Goal: Transaction & Acquisition: Register for event/course

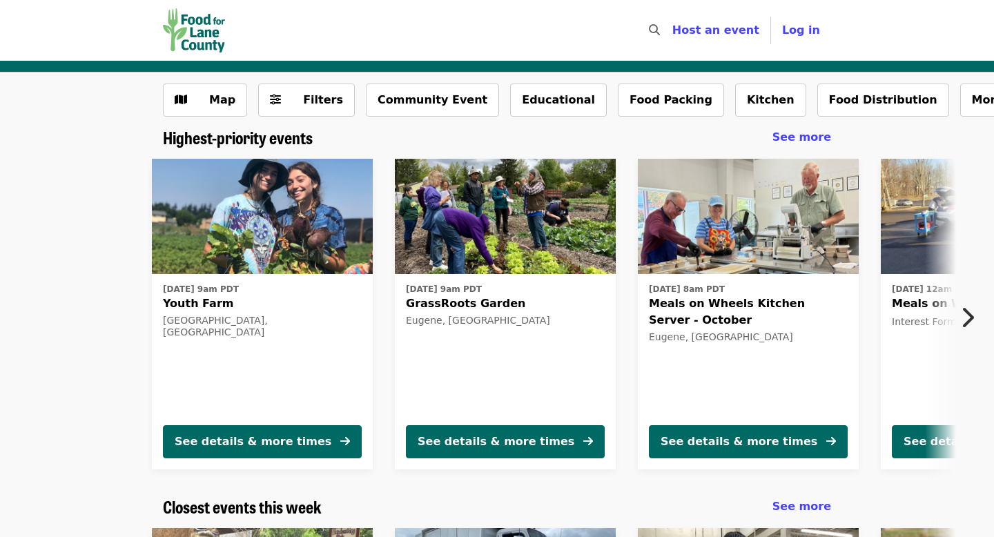
click at [969, 318] on icon "chevron-right icon" at bounding box center [967, 317] width 14 height 26
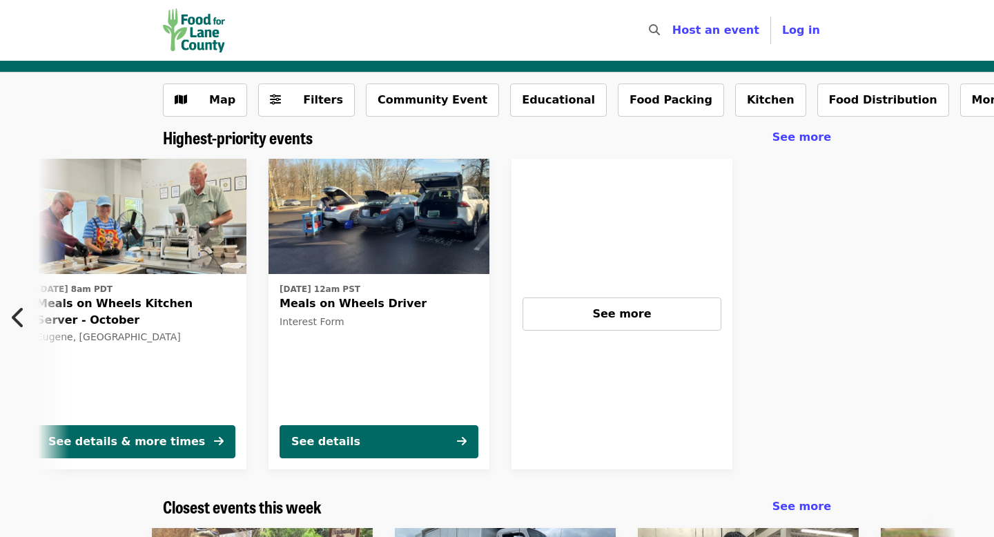
scroll to position [0, 613]
click at [20, 320] on icon "chevron-left icon" at bounding box center [19, 317] width 14 height 26
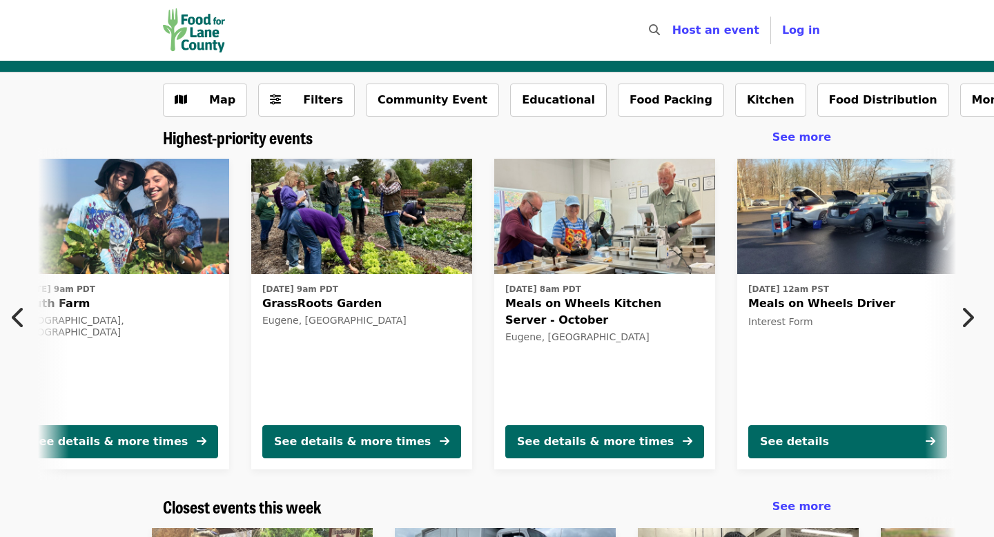
scroll to position [0, 0]
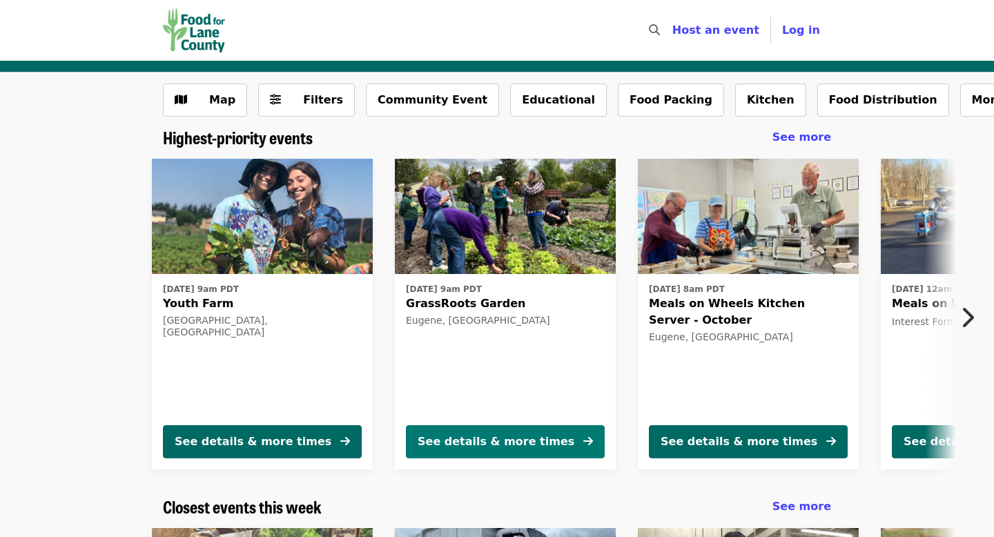
click at [517, 442] on div "See details & more times" at bounding box center [496, 442] width 157 height 17
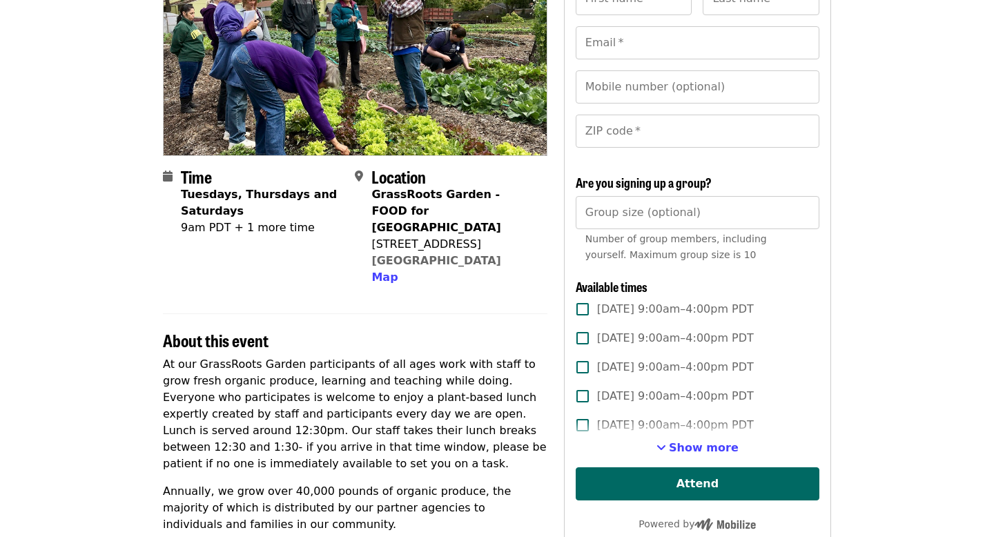
scroll to position [185, 0]
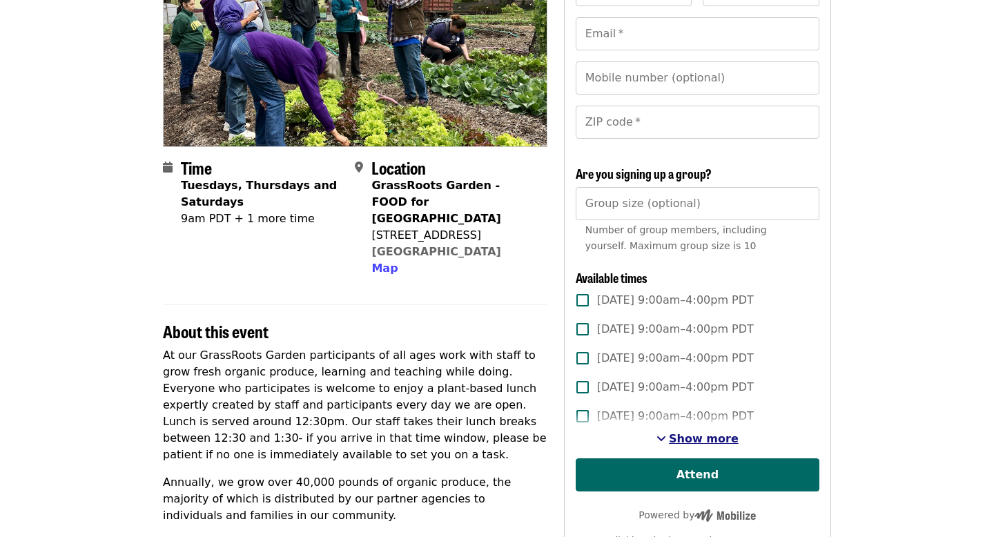
click at [665, 434] on span "See more timeslots" at bounding box center [662, 438] width 10 height 11
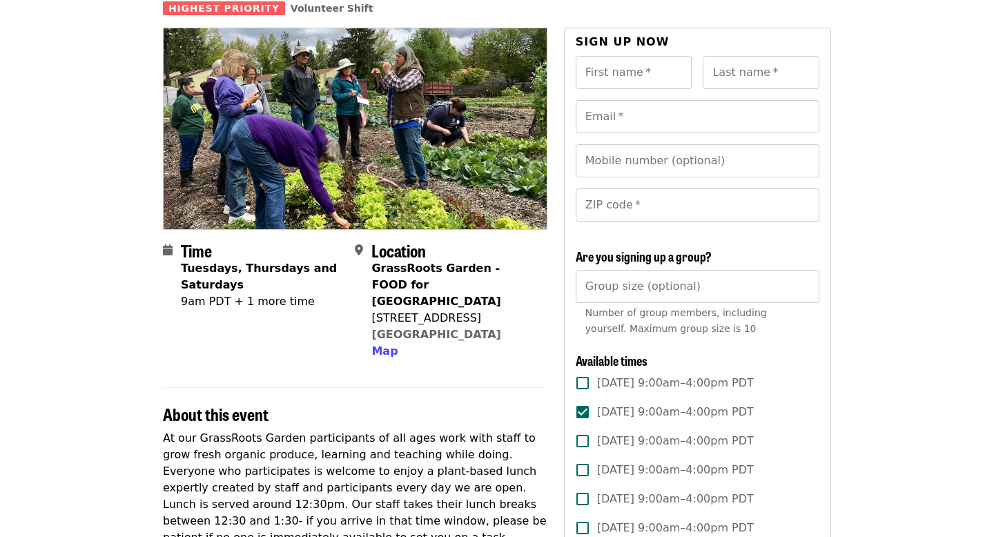
scroll to position [0, 0]
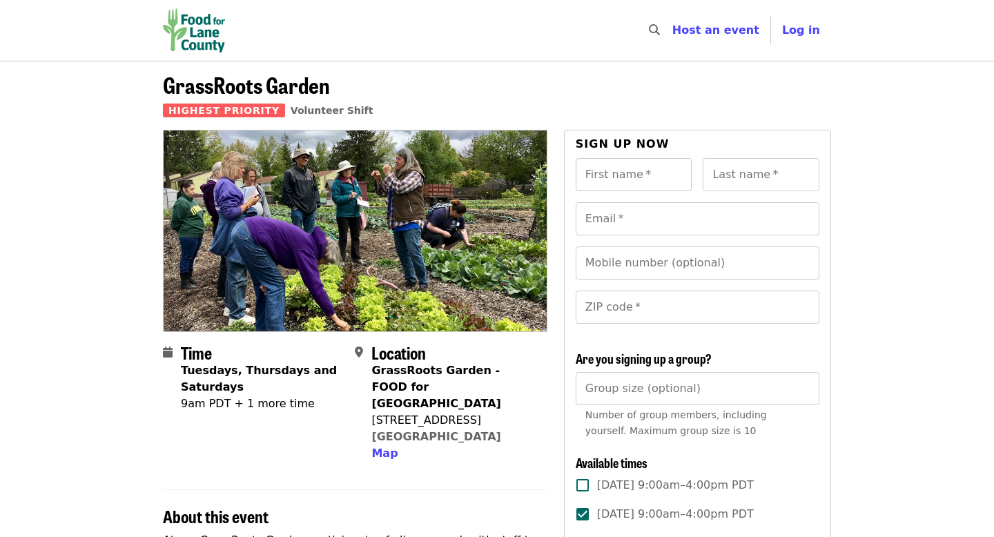
click at [610, 168] on input "First name   *" at bounding box center [634, 174] width 117 height 33
type input "*****"
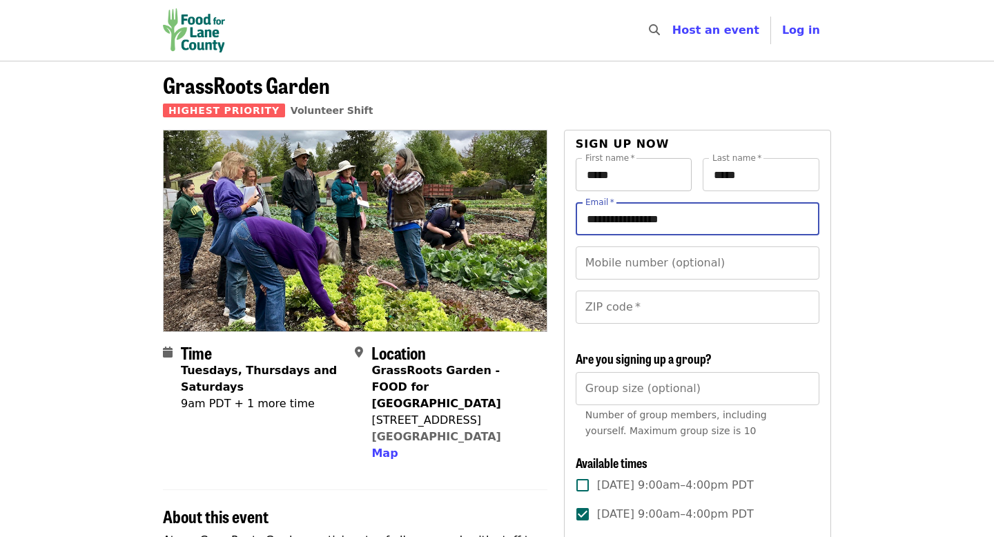
type input "**********"
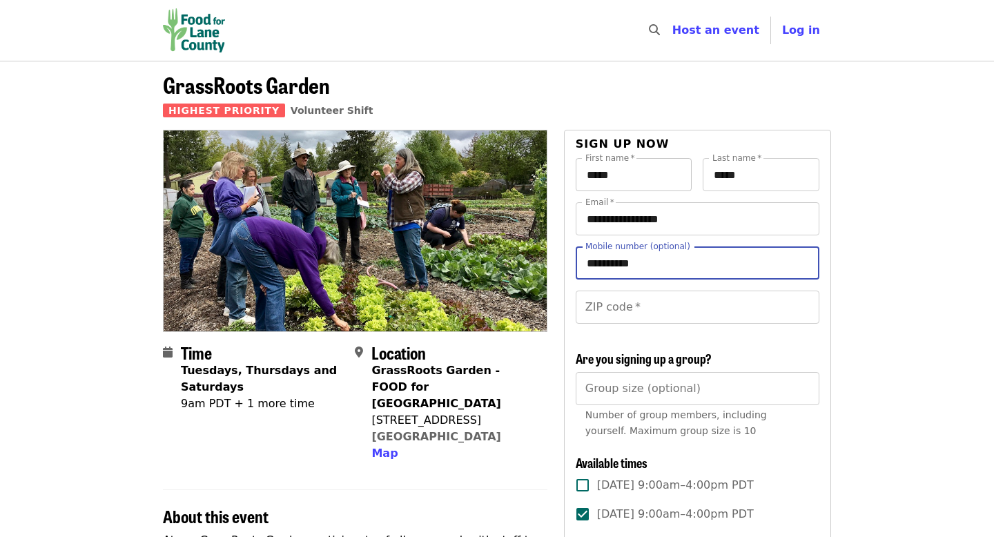
type input "**********"
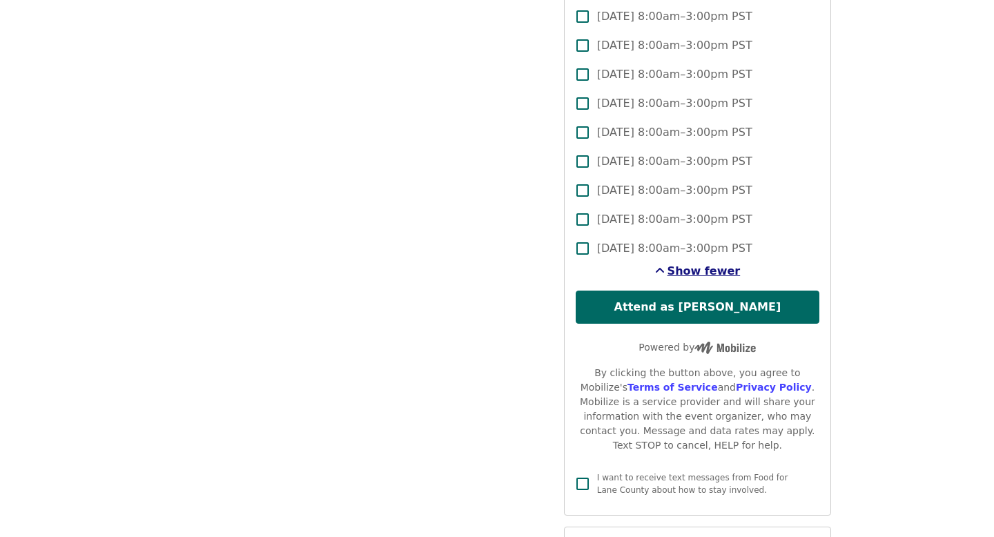
type input "*****"
click at [701, 274] on span "Show fewer" at bounding box center [704, 270] width 73 height 13
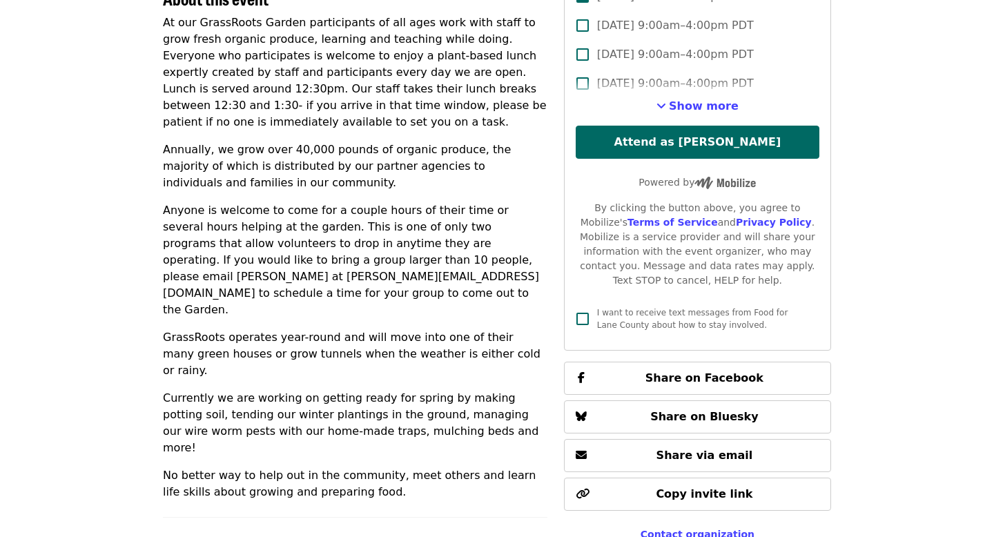
scroll to position [516, 0]
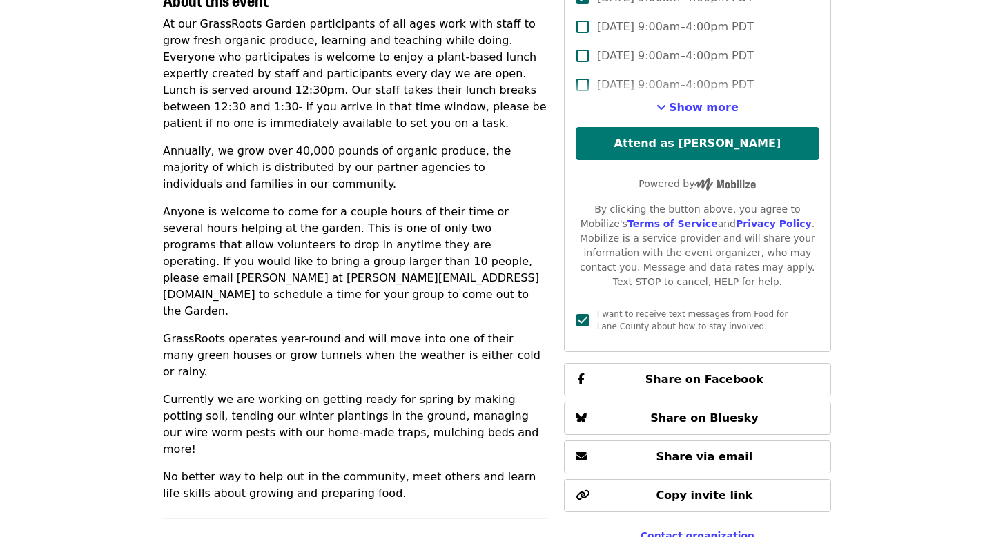
click at [694, 140] on button "Attend as [PERSON_NAME]" at bounding box center [698, 143] width 244 height 33
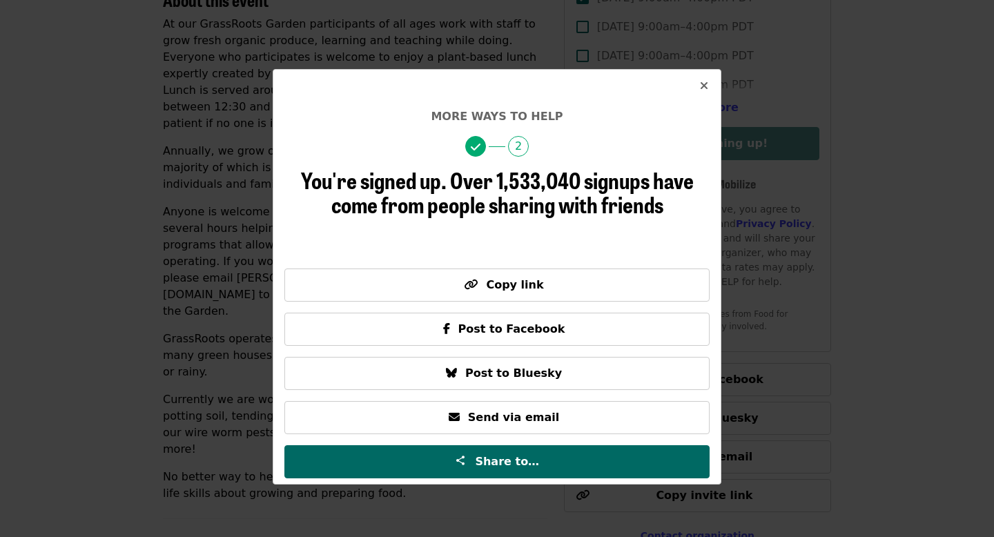
click at [706, 85] on icon "times icon" at bounding box center [704, 85] width 8 height 13
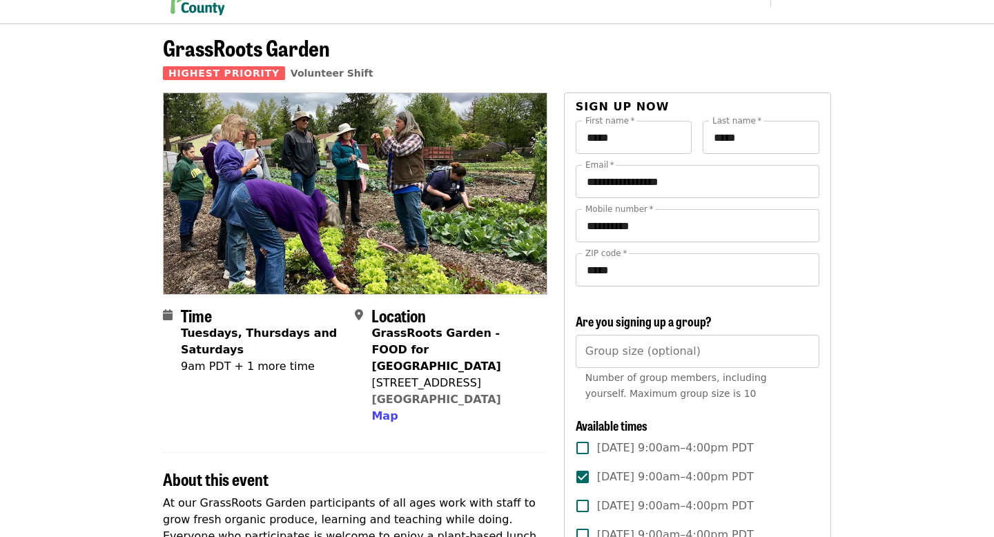
scroll to position [0, 0]
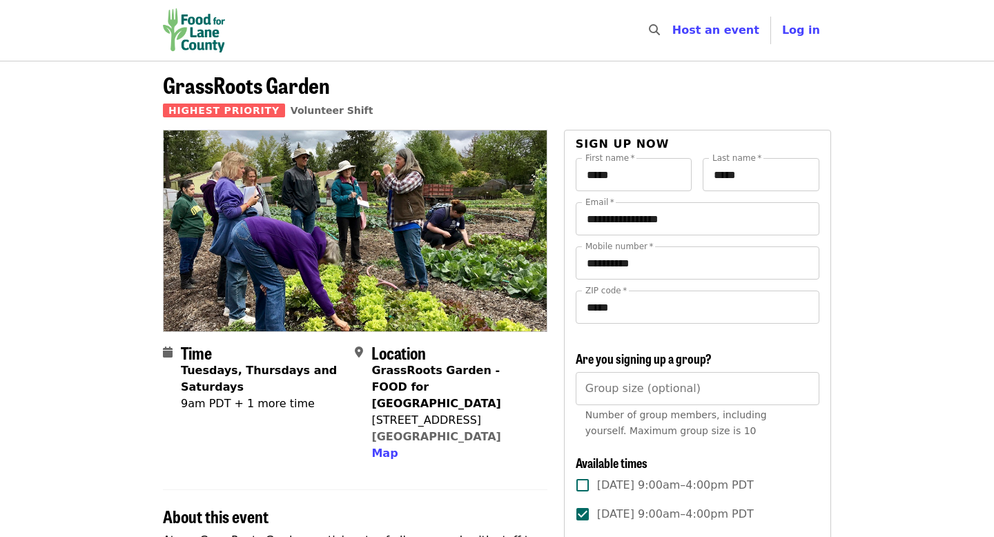
click at [186, 27] on img "Main navigation" at bounding box center [194, 30] width 62 height 44
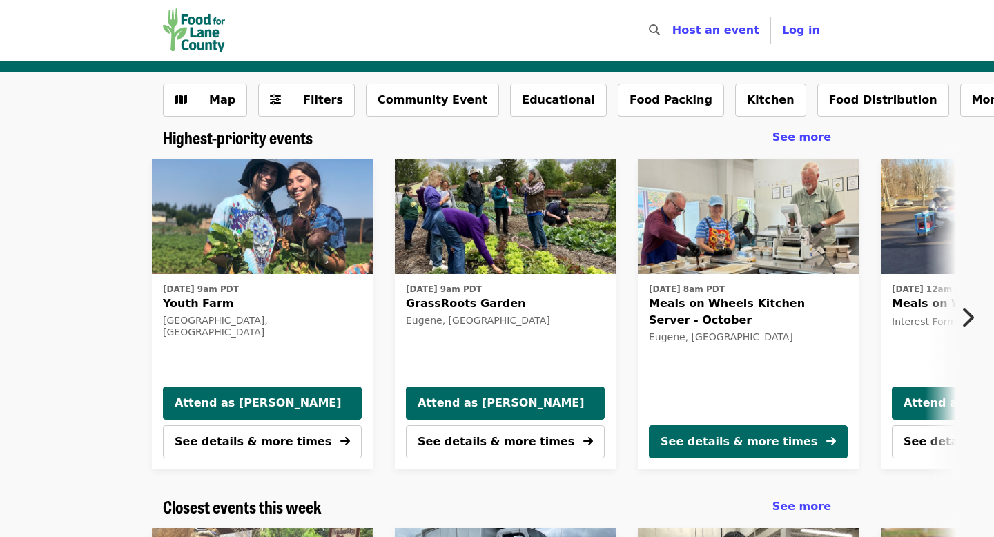
click at [973, 322] on icon "chevron-right icon" at bounding box center [967, 317] width 14 height 26
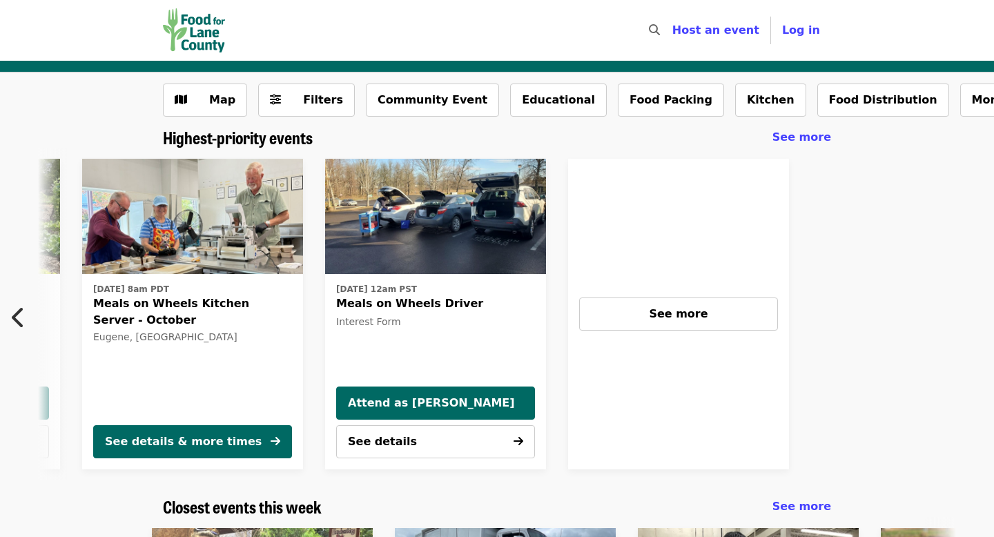
click at [973, 321] on div at bounding box center [949, 314] width 298 height 333
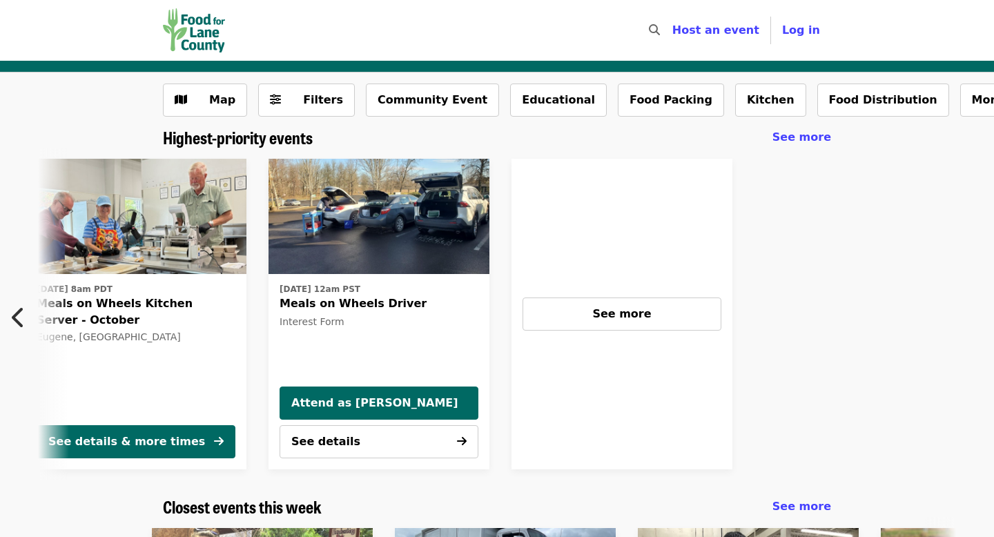
scroll to position [0, 613]
click at [641, 309] on span "See more" at bounding box center [621, 313] width 59 height 13
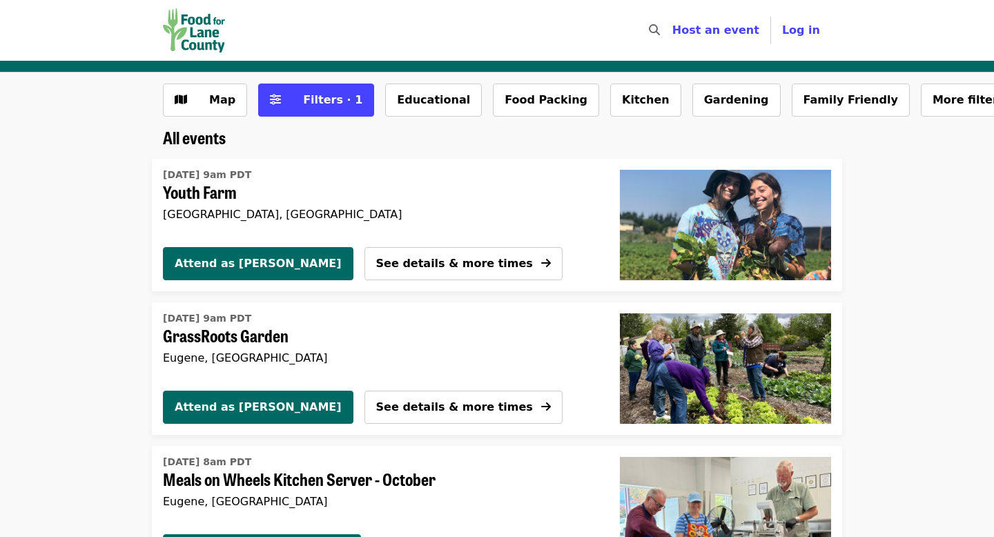
click at [570, 208] on div "[GEOGRAPHIC_DATA], [GEOGRAPHIC_DATA]" at bounding box center [375, 214] width 424 height 13
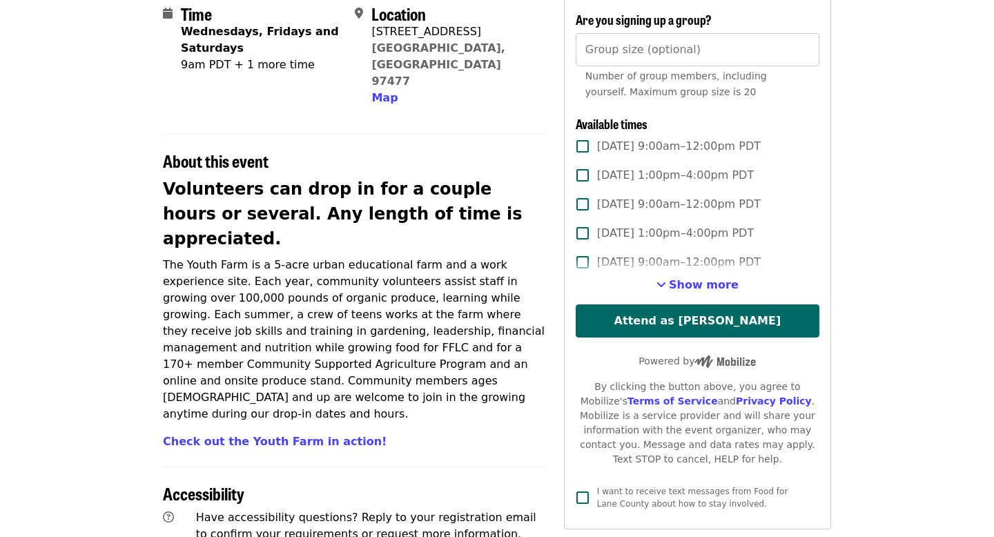
scroll to position [345, 0]
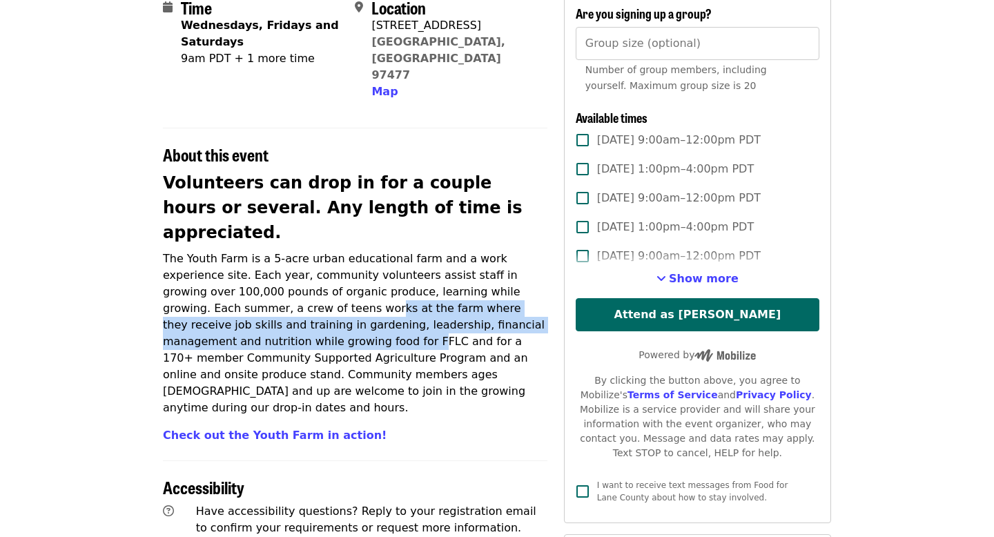
drag, startPoint x: 211, startPoint y: 251, endPoint x: 213, endPoint y: 287, distance: 36.0
click at [213, 287] on p "The Youth Farm is a 5-acre urban educational farm and a work experience site. E…" at bounding box center [355, 334] width 385 height 166
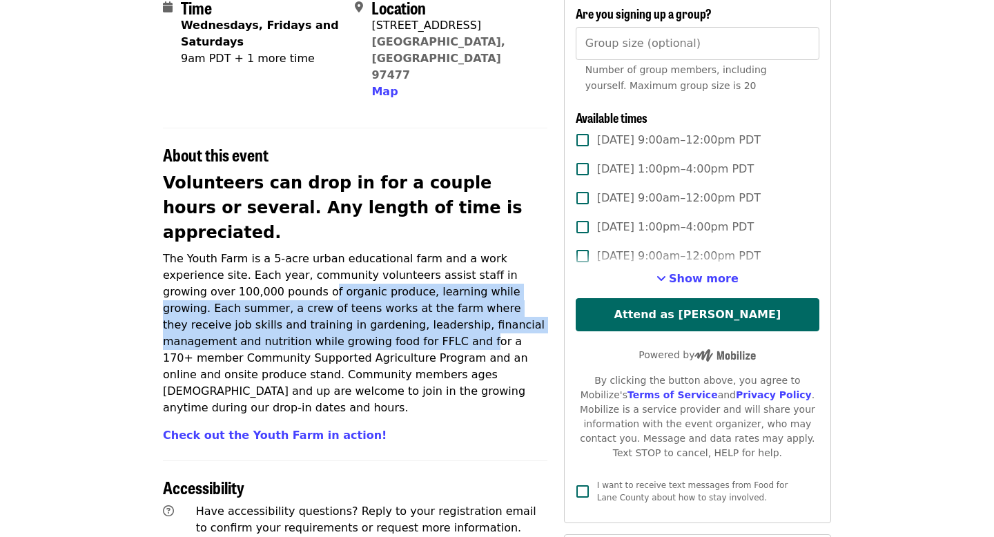
drag, startPoint x: 258, startPoint y: 289, endPoint x: 206, endPoint y: 232, distance: 77.2
click at [206, 251] on p "The Youth Farm is a 5-acre urban educational farm and a work experience site. E…" at bounding box center [355, 334] width 385 height 166
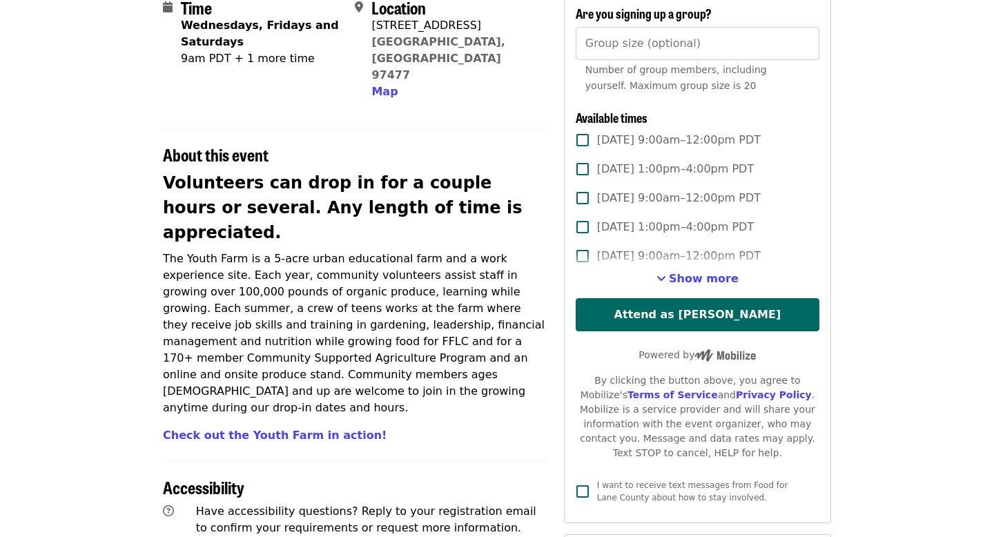
click at [322, 295] on p "The Youth Farm is a 5-acre urban educational farm and a work experience site. E…" at bounding box center [355, 334] width 385 height 166
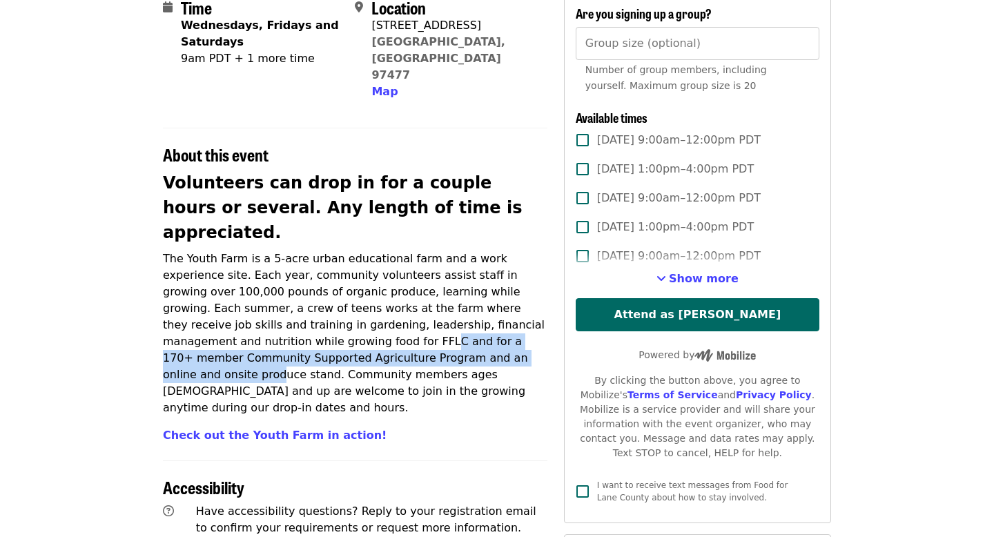
drag, startPoint x: 355, startPoint y: 293, endPoint x: 226, endPoint y: 288, distance: 129.2
click at [226, 288] on p "The Youth Farm is a 5-acre urban educational farm and a work experience site. E…" at bounding box center [355, 334] width 385 height 166
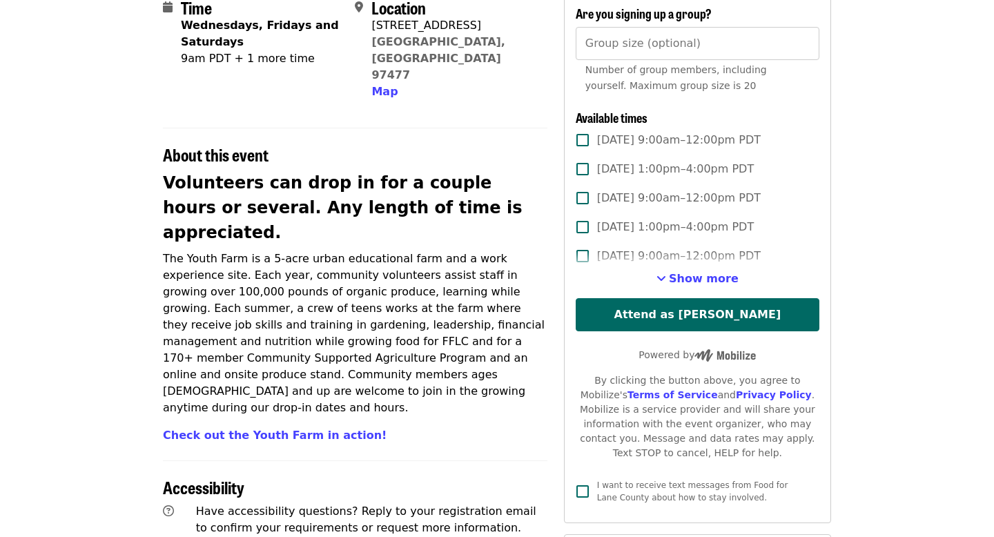
click at [295, 327] on p "The Youth Farm is a 5-acre urban educational farm and a work experience site. E…" at bounding box center [355, 334] width 385 height 166
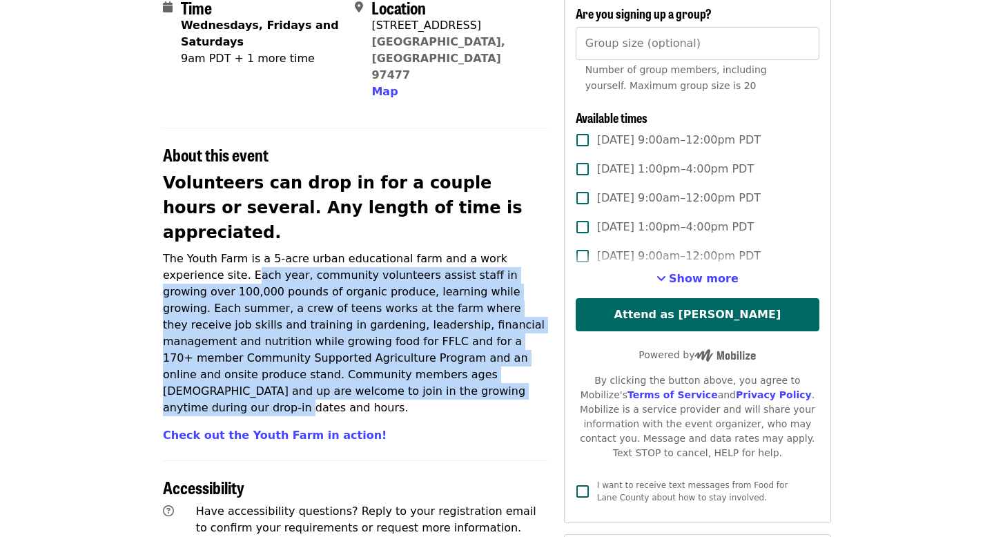
drag, startPoint x: 269, startPoint y: 335, endPoint x: 194, endPoint y: 210, distance: 146.4
click at [194, 251] on p "The Youth Farm is a 5-acre urban educational farm and a work experience site. E…" at bounding box center [355, 334] width 385 height 166
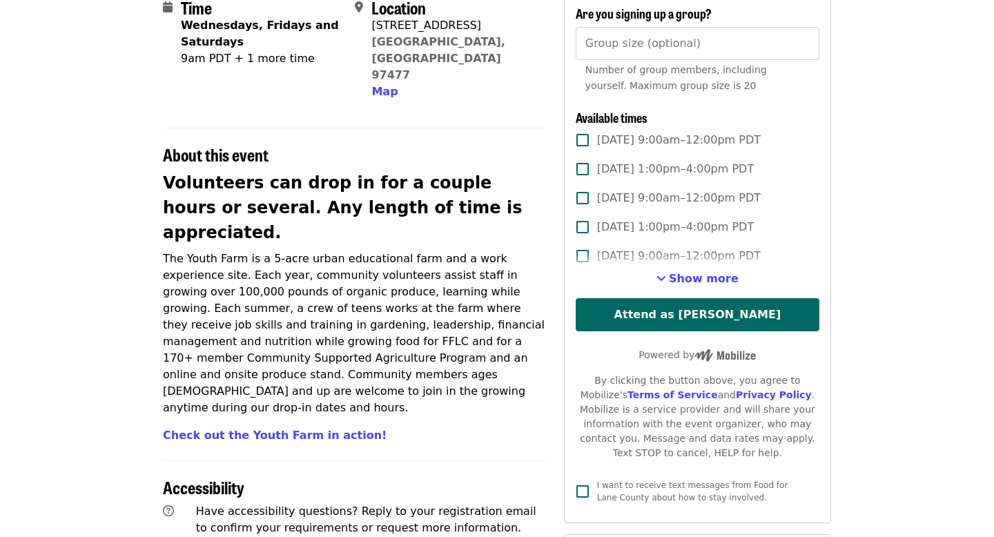
click at [198, 251] on p "The Youth Farm is a 5-acre urban educational farm and a work experience site. E…" at bounding box center [355, 334] width 385 height 166
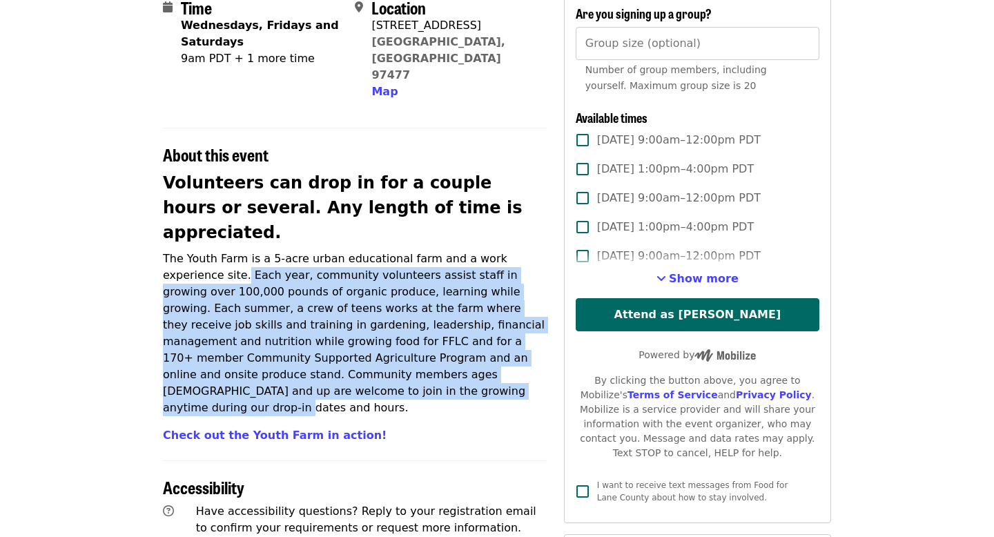
drag, startPoint x: 184, startPoint y: 211, endPoint x: 255, endPoint y: 328, distance: 136.6
click at [255, 328] on p "The Youth Farm is a 5-acre urban educational farm and a work experience site. E…" at bounding box center [355, 334] width 385 height 166
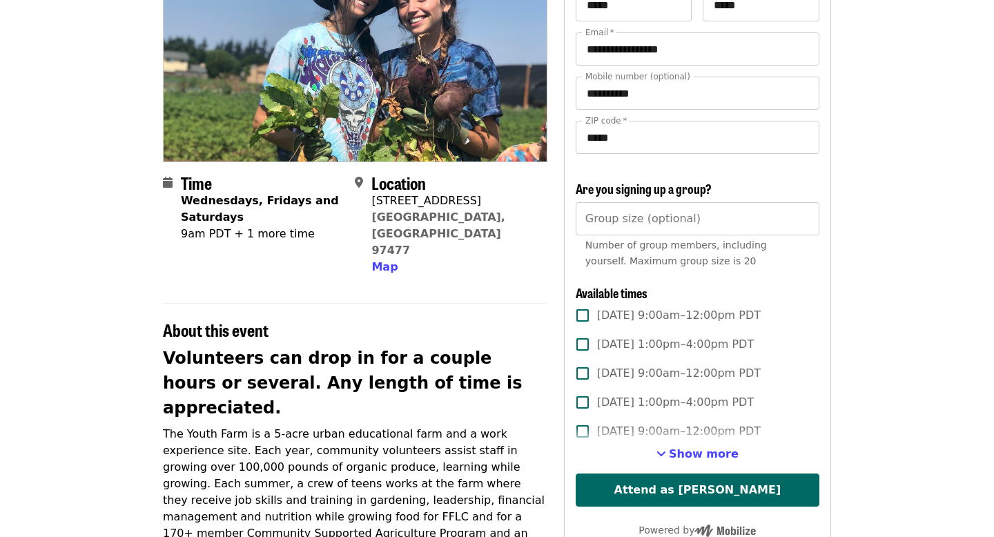
scroll to position [179, 0]
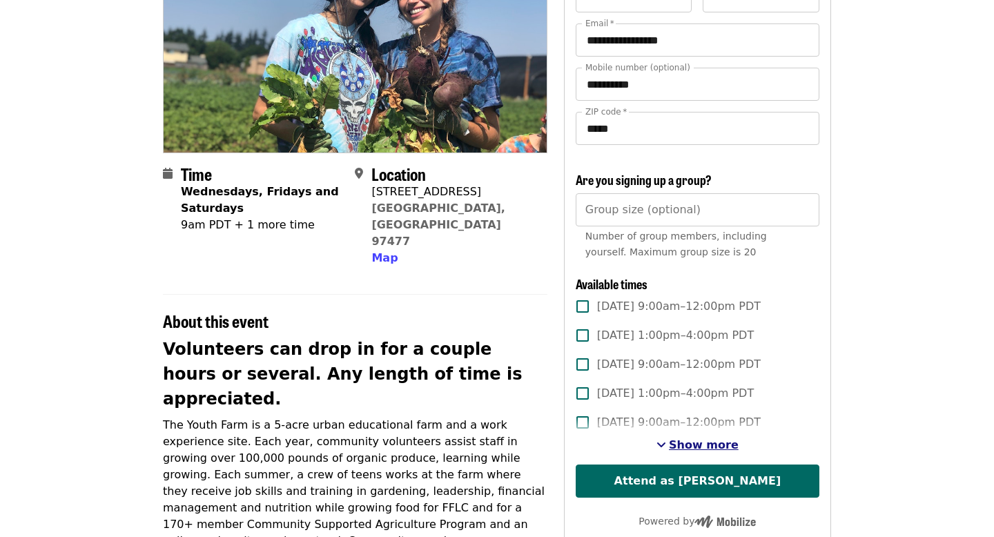
click at [692, 444] on span "Show more" at bounding box center [704, 444] width 70 height 13
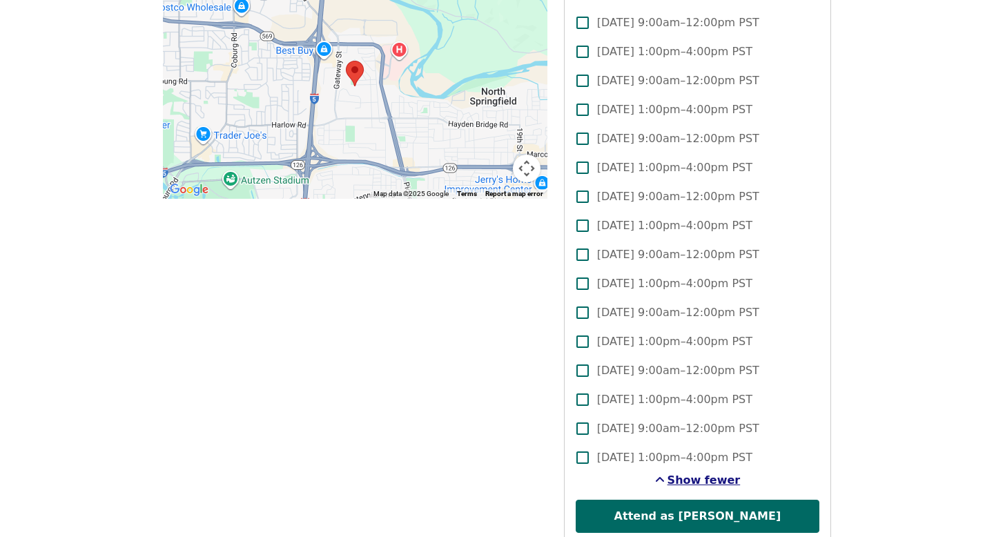
scroll to position [1049, 0]
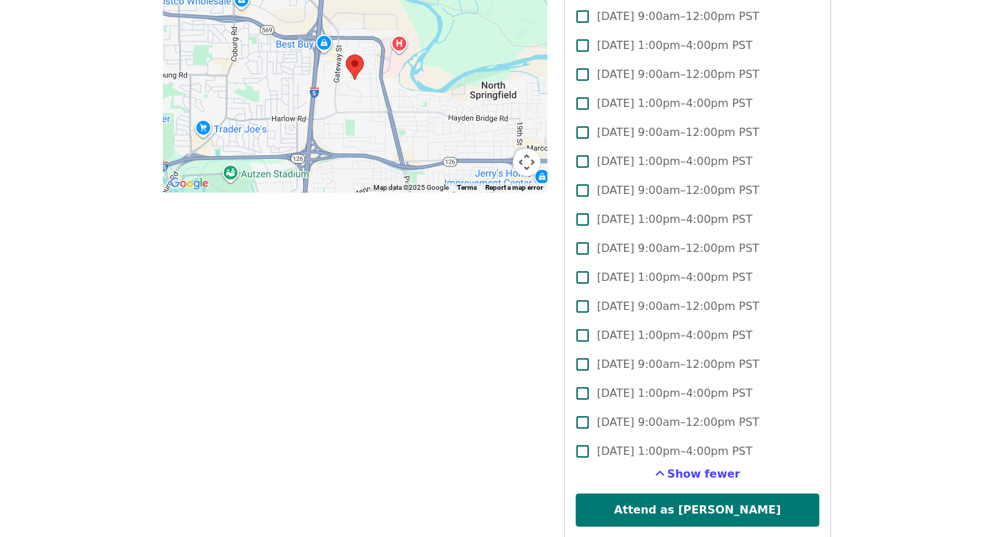
click at [688, 507] on button "Attend as [PERSON_NAME]" at bounding box center [698, 510] width 244 height 33
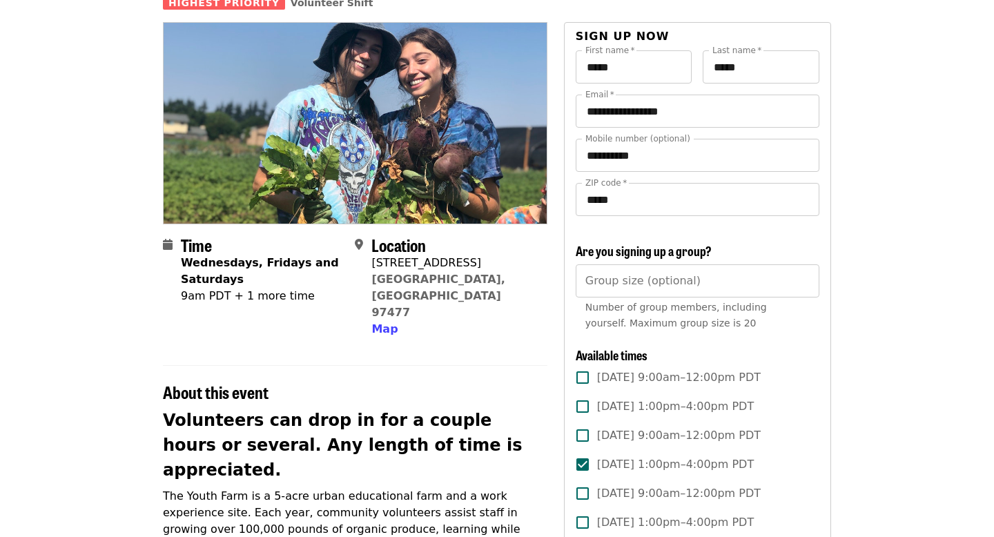
scroll to position [0, 0]
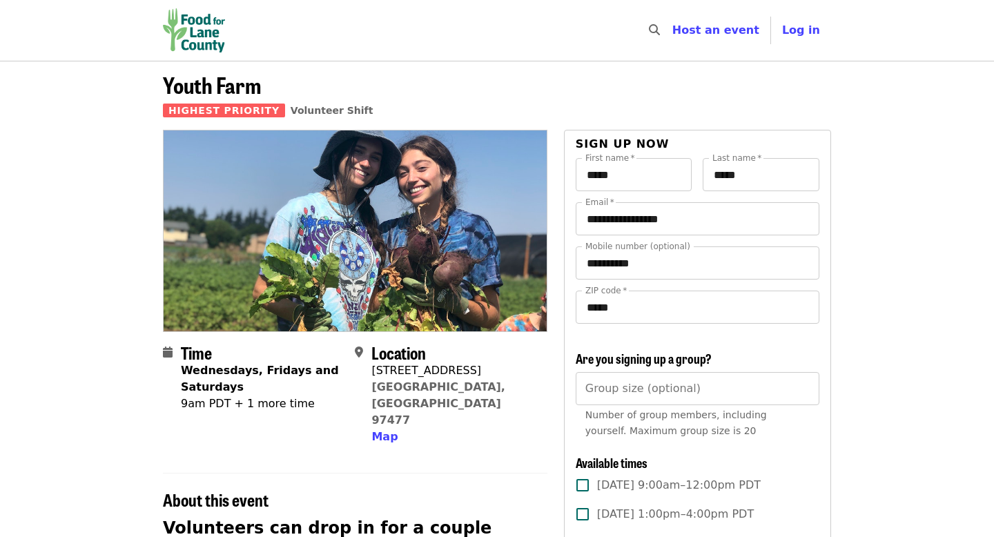
click at [194, 28] on img "Main navigation" at bounding box center [194, 30] width 62 height 44
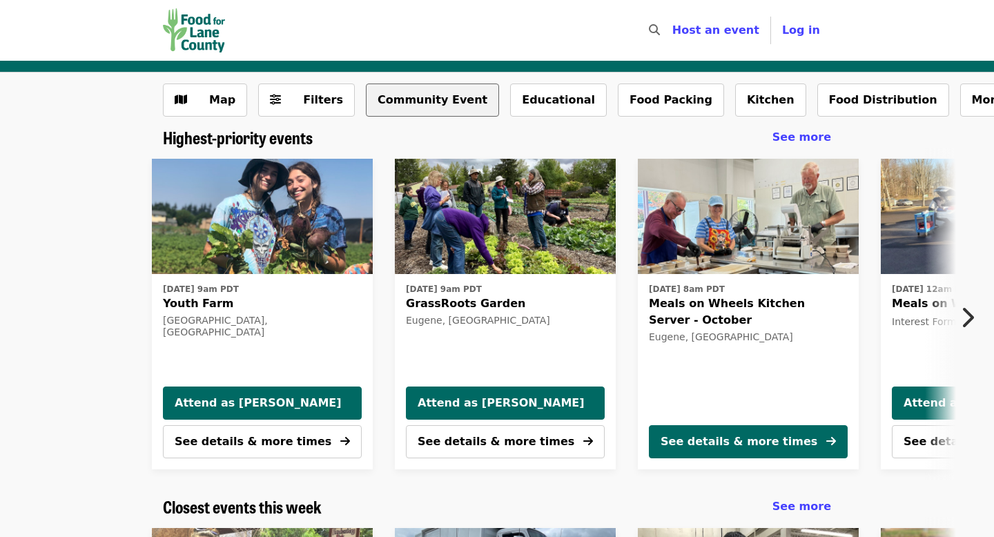
click at [425, 93] on button "Community Event" at bounding box center [432, 100] width 133 height 33
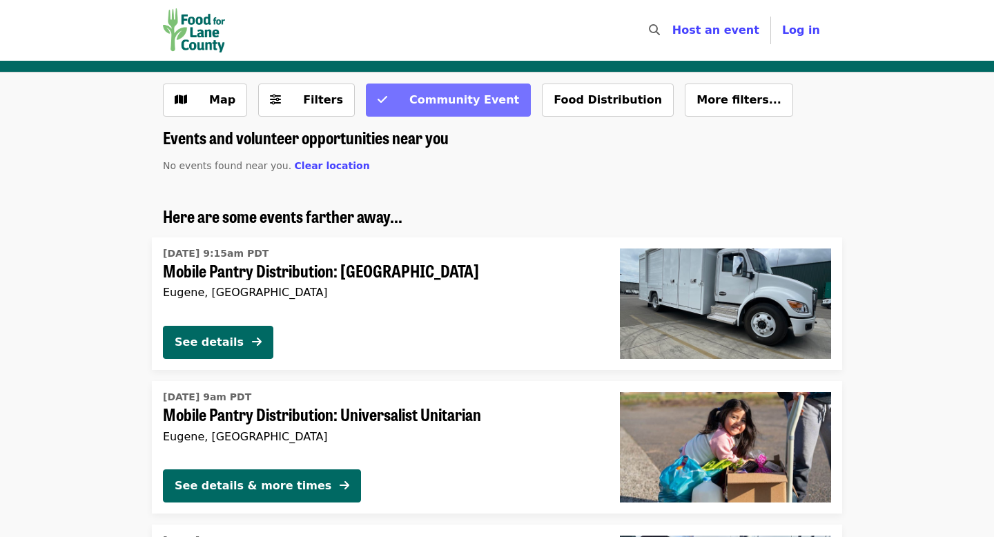
click at [407, 112] on button "Community Event" at bounding box center [448, 100] width 165 height 33
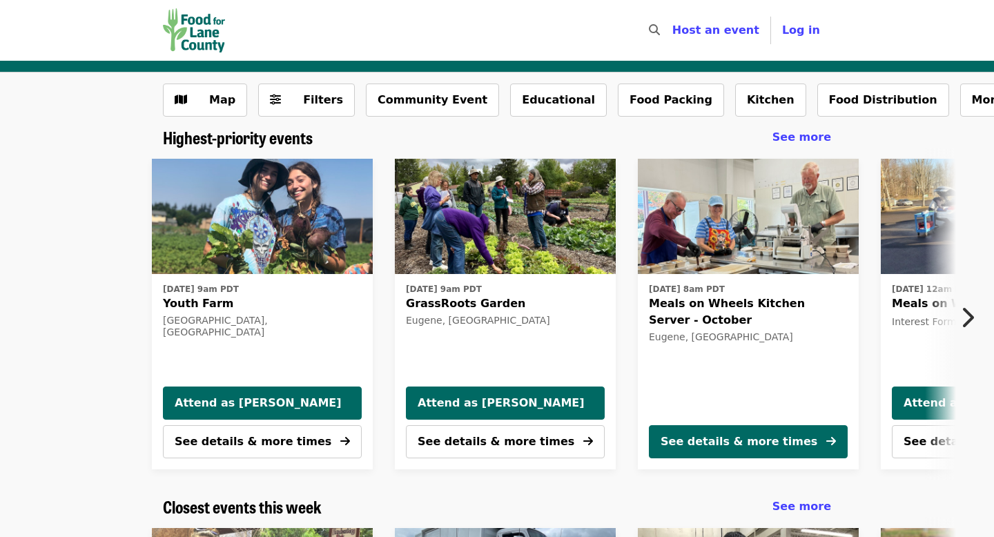
click at [196, 38] on img "Main navigation" at bounding box center [194, 30] width 62 height 44
click at [204, 32] on img "Main navigation" at bounding box center [194, 30] width 62 height 44
click at [174, 30] on img "Main navigation" at bounding box center [194, 30] width 62 height 44
click at [190, 22] on img "Main navigation" at bounding box center [194, 30] width 62 height 44
click at [177, 26] on img "Main navigation" at bounding box center [194, 30] width 62 height 44
